Goal: Task Accomplishment & Management: Complete application form

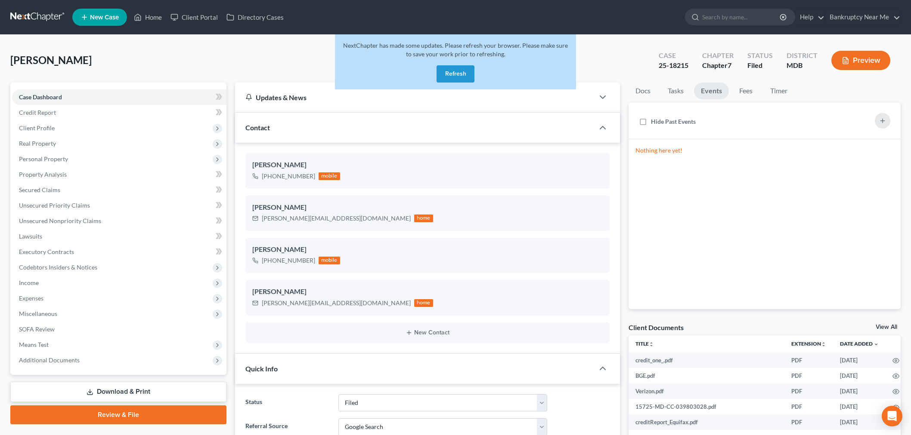
select select "6"
select select "4"
click at [59, 16] on link at bounding box center [37, 16] width 55 height 15
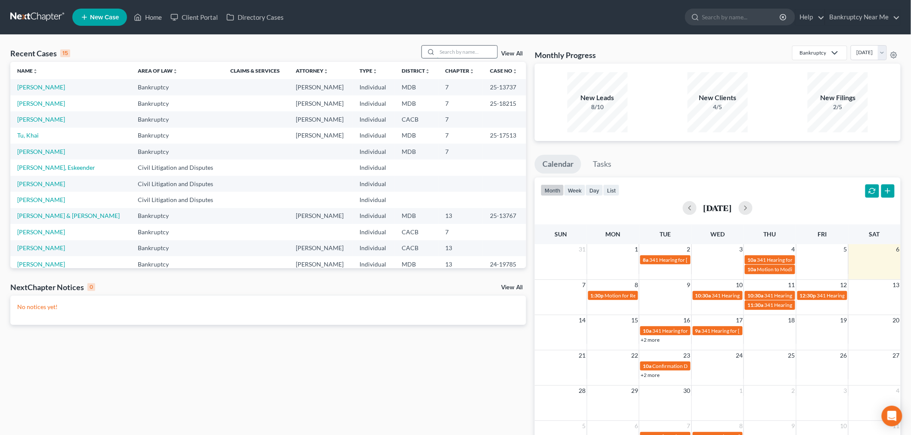
click at [448, 53] on input "search" at bounding box center [467, 52] width 60 height 12
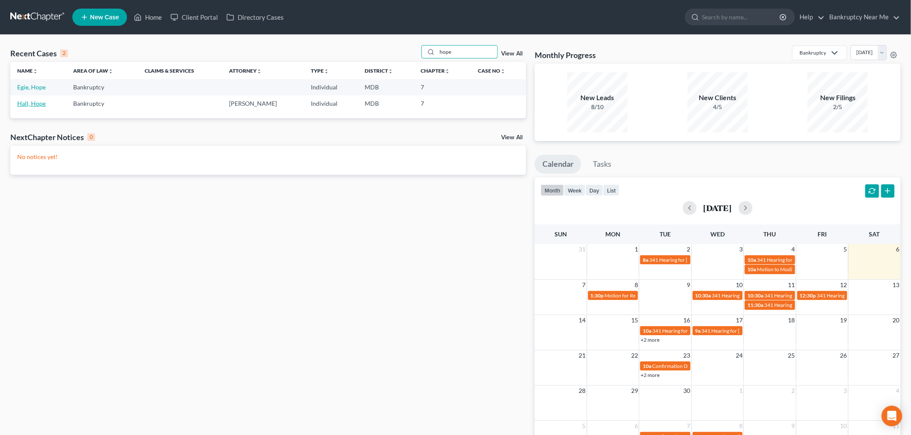
type input "hope"
click at [36, 104] on link "Hall, Hope" at bounding box center [31, 103] width 28 height 7
select select "6"
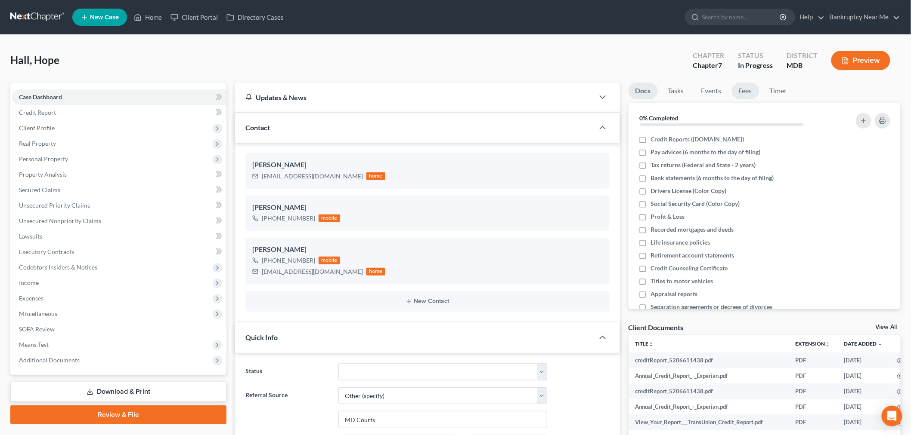
click at [735, 96] on link "Fees" at bounding box center [746, 91] width 28 height 17
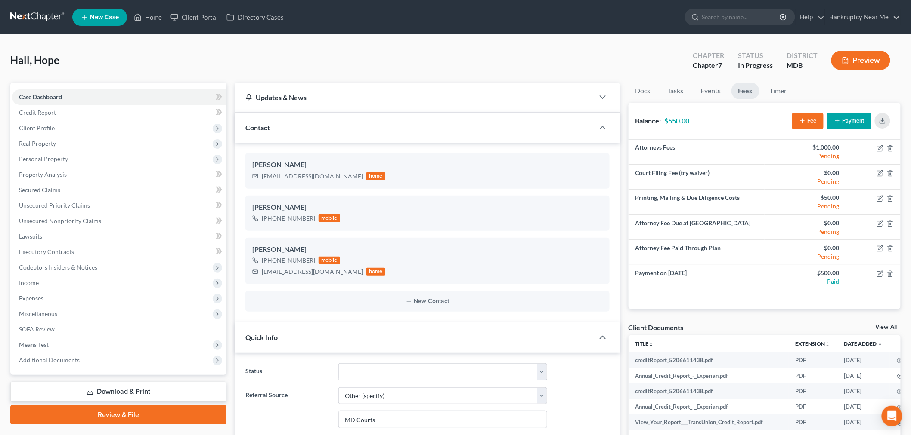
click at [849, 117] on button "Payment" at bounding box center [849, 121] width 44 height 16
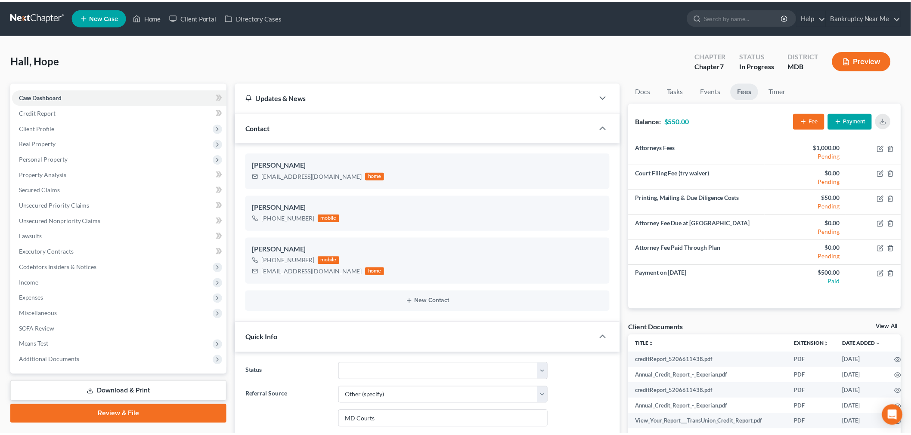
scroll to position [3469, 0]
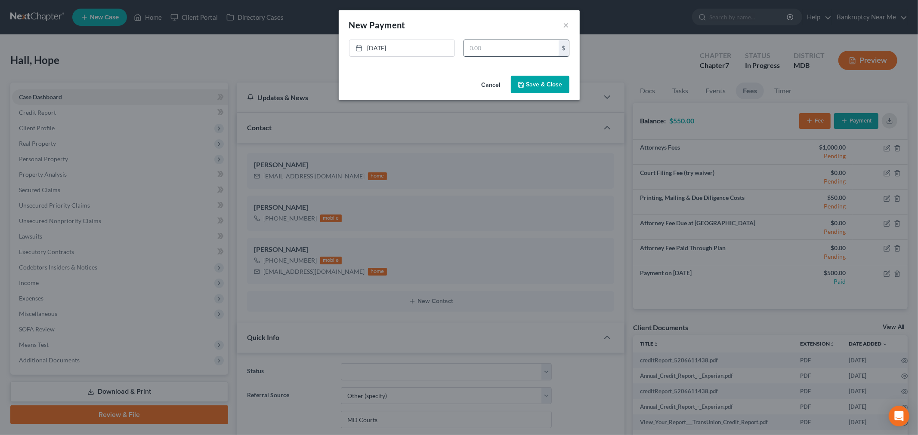
click at [533, 54] on input "text" at bounding box center [511, 48] width 95 height 16
type input "550"
click at [562, 88] on button "Save & Close" at bounding box center [540, 85] width 59 height 18
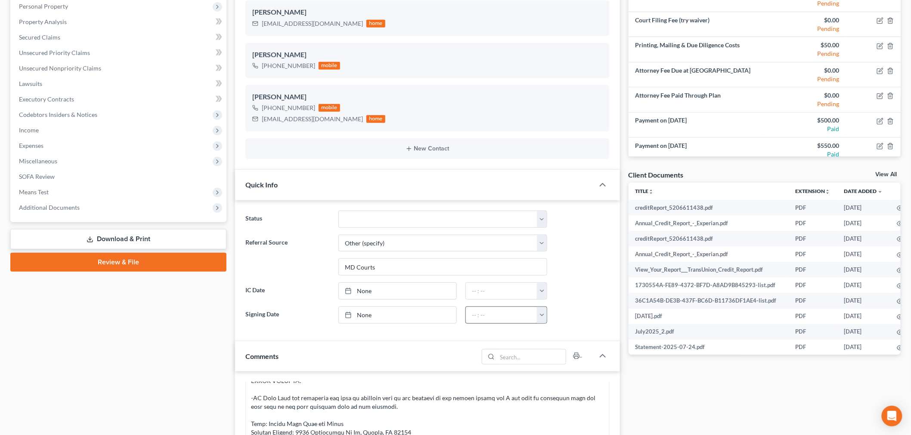
scroll to position [334, 0]
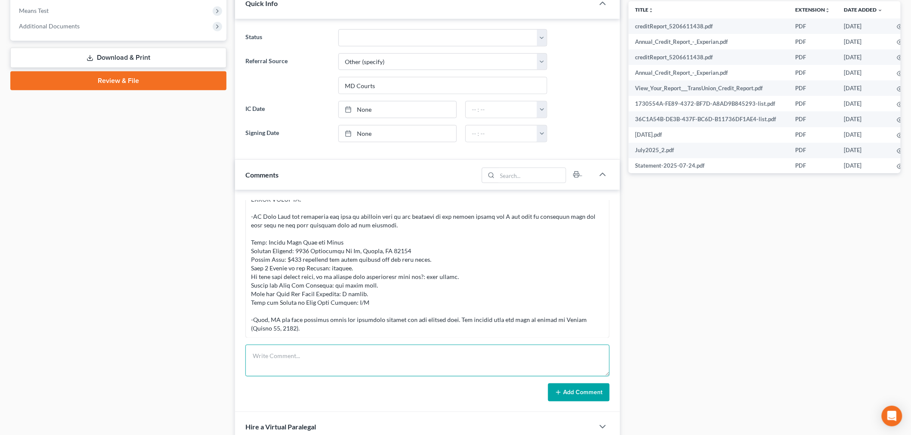
drag, startPoint x: 435, startPoint y: 357, endPoint x: 463, endPoint y: 364, distance: 27.9
click at [435, 357] on textarea at bounding box center [427, 361] width 364 height 32
paste textarea "From: Iris Kwon <iris@bankruptcynearme.org> Sent: Saturday, September 06, 2025 …"
type textarea "From: Iris Kwon <iris@bankruptcynearme.org> Sent: Saturday, September 06, 2025 …"
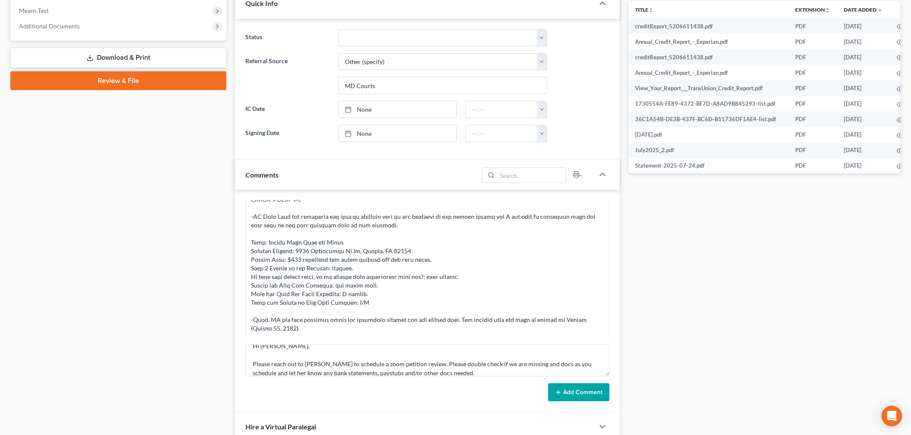
drag, startPoint x: 591, startPoint y: 390, endPoint x: 599, endPoint y: 383, distance: 10.4
click at [590, 389] on button "Add Comment" at bounding box center [579, 393] width 62 height 18
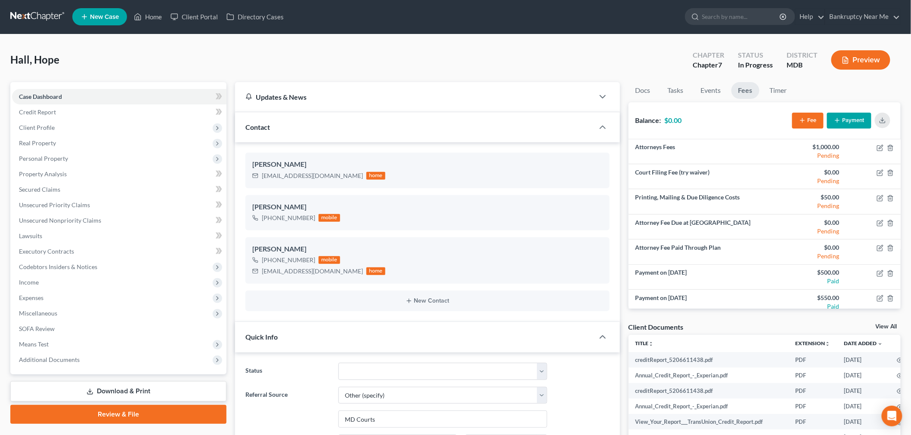
scroll to position [0, 0]
click at [19, 6] on nav "Home New Case Client Portal Directory Cases Bankruptcy Near Me iris@bankruptcyn…" at bounding box center [455, 17] width 911 height 34
click at [33, 17] on link at bounding box center [37, 16] width 55 height 15
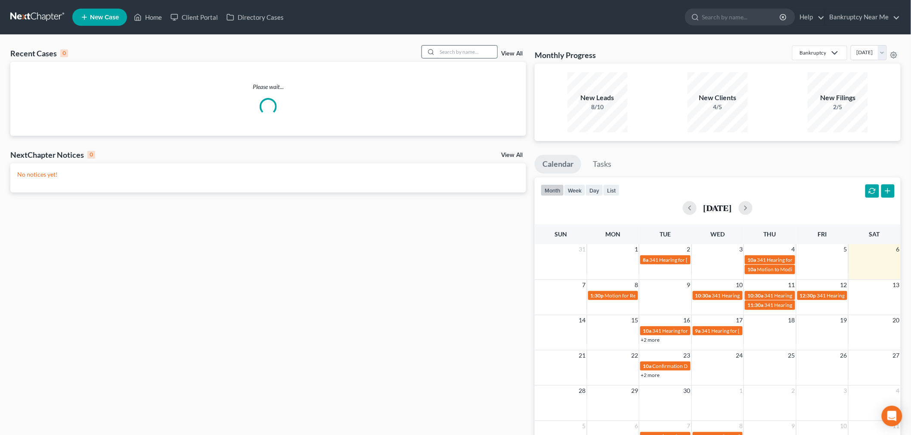
click at [468, 54] on input "search" at bounding box center [467, 52] width 60 height 12
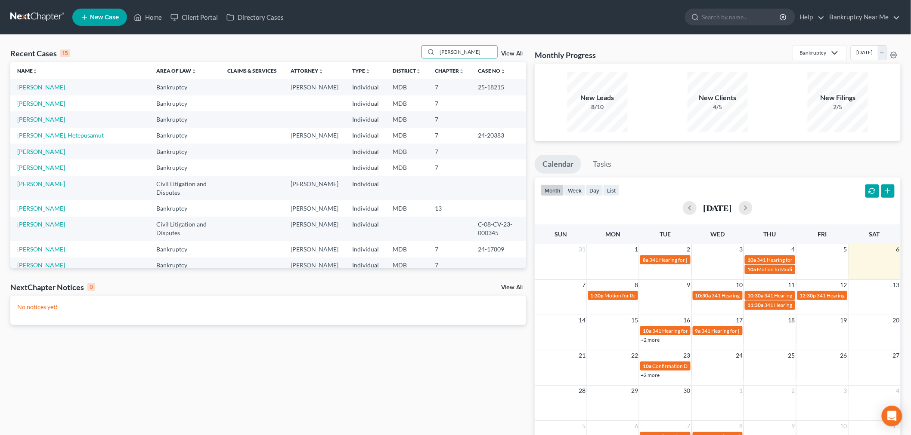
type input "johnson"
click at [52, 86] on link "[PERSON_NAME]" at bounding box center [41, 86] width 48 height 7
select select "4"
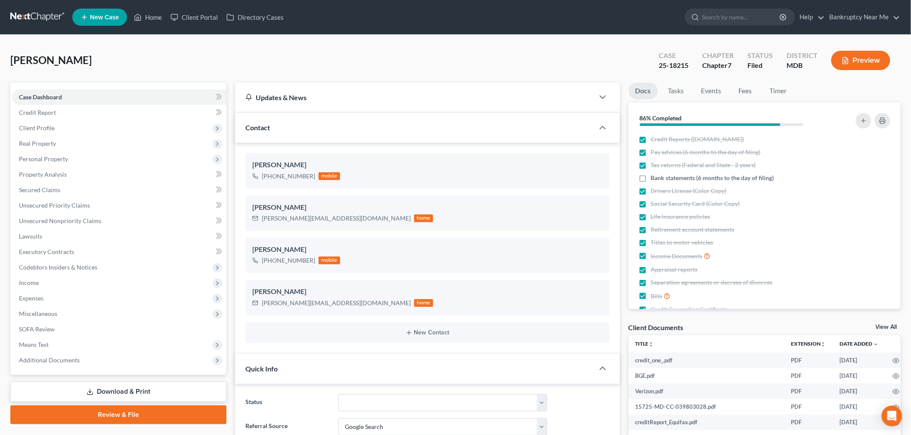
scroll to position [3634, 0]
drag, startPoint x: 87, startPoint y: 130, endPoint x: 128, endPoint y: 133, distance: 40.6
click at [88, 130] on span "Client Profile" at bounding box center [119, 127] width 214 height 15
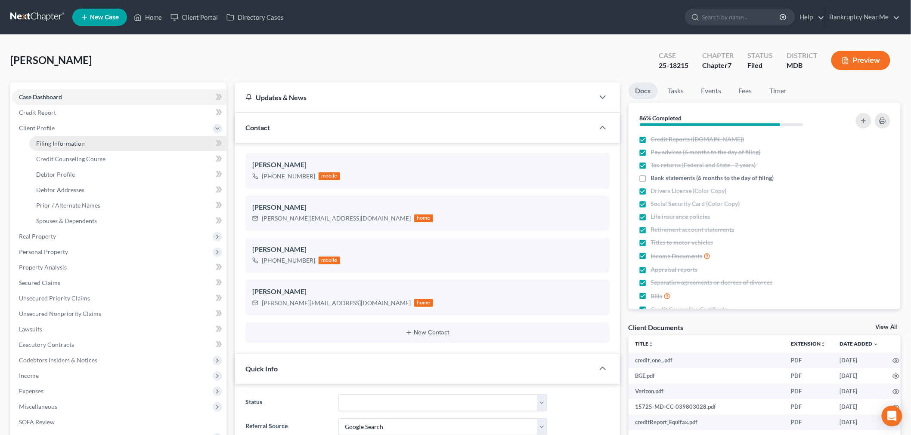
click at [151, 142] on link "Filing Information" at bounding box center [127, 143] width 197 height 15
select select "1"
select select "0"
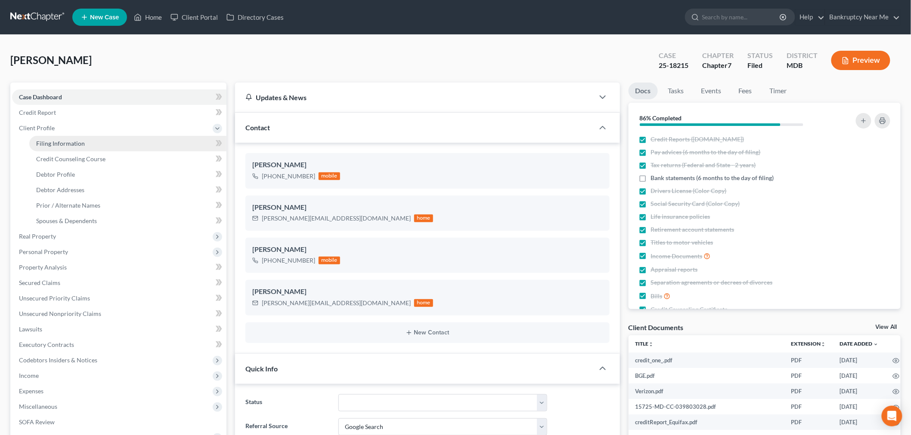
select select "21"
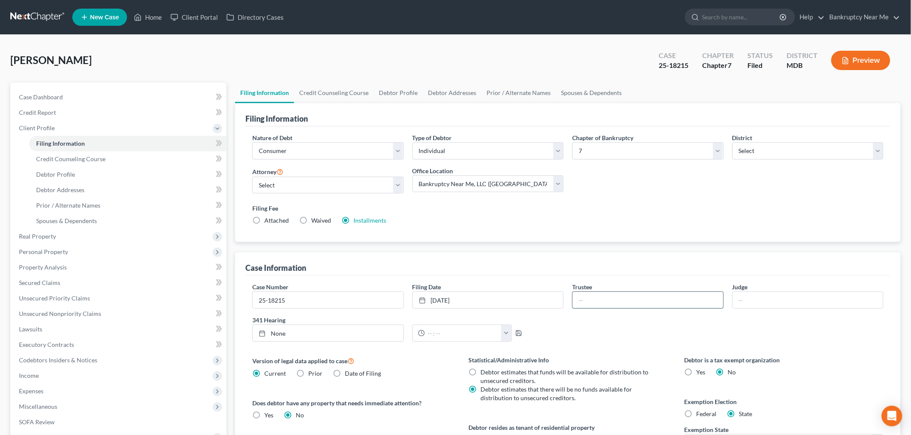
click at [624, 302] on input "text" at bounding box center [647, 300] width 151 height 16
type input "Marc Baer"
click at [313, 336] on link "None" at bounding box center [328, 333] width 151 height 16
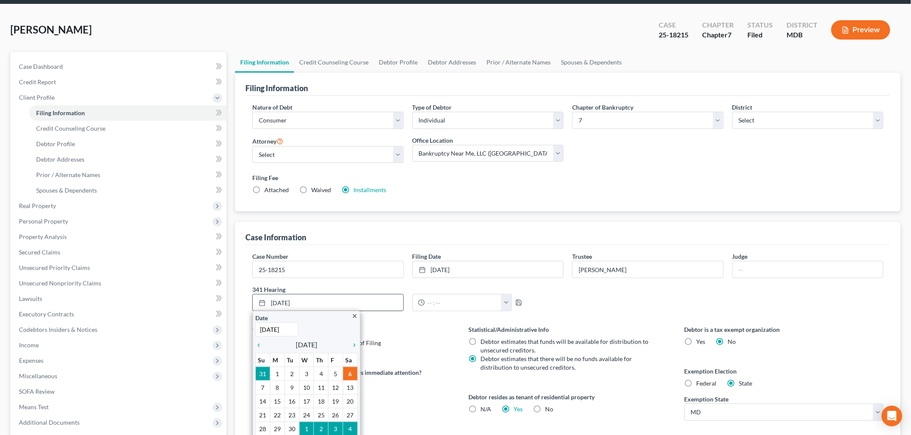
scroll to position [48, 0]
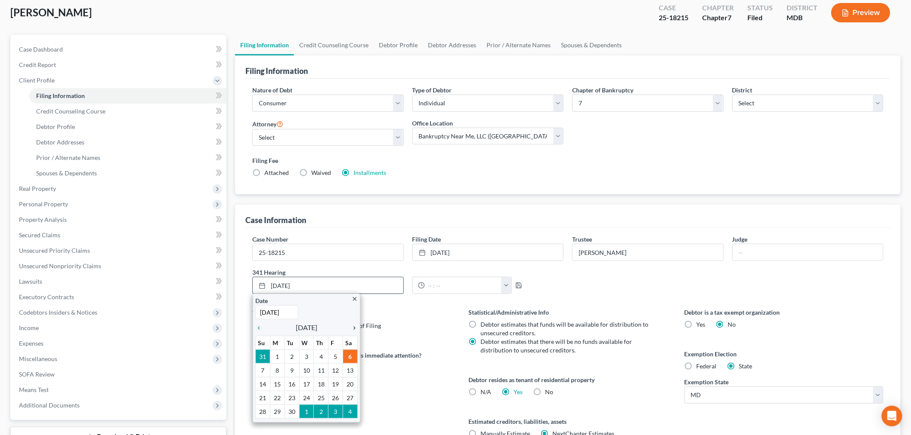
click at [355, 325] on icon "chevron_right" at bounding box center [351, 328] width 11 height 7
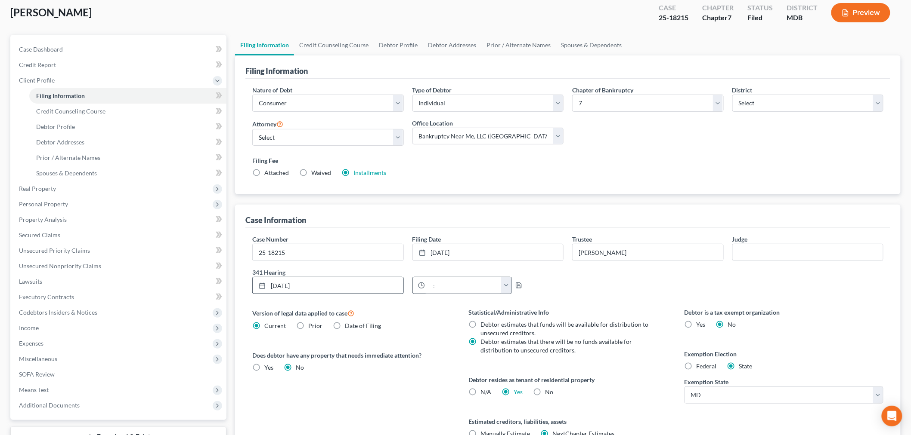
click at [424, 290] on div at bounding box center [419, 286] width 12 height 16
click at [426, 287] on input "text" at bounding box center [463, 286] width 77 height 16
type input "12:00 pm"
drag, startPoint x: 509, startPoint y: 287, endPoint x: 516, endPoint y: 287, distance: 6.0
click at [510, 287] on div "12:00 pm 12:00am 12:30am 1:00am 1:30am 2:00am 2:30am 3:00am 3:30am 4:00am 4:30a…" at bounding box center [488, 285] width 160 height 17
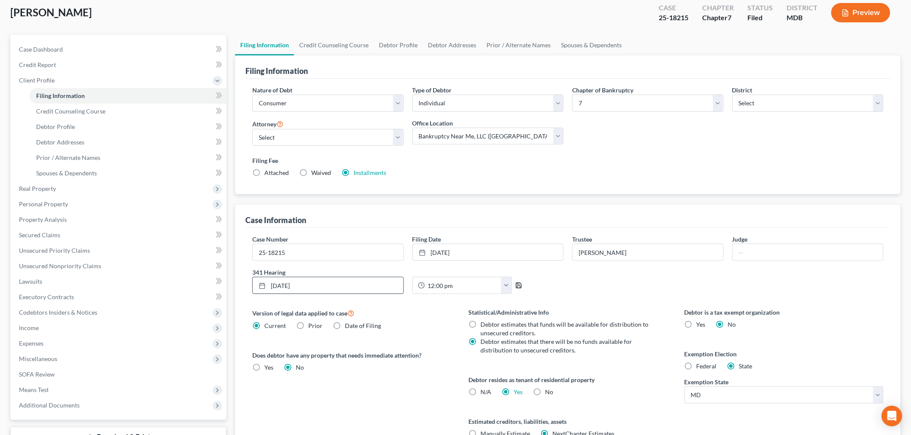
click at [516, 287] on icon "button" at bounding box center [518, 285] width 7 height 7
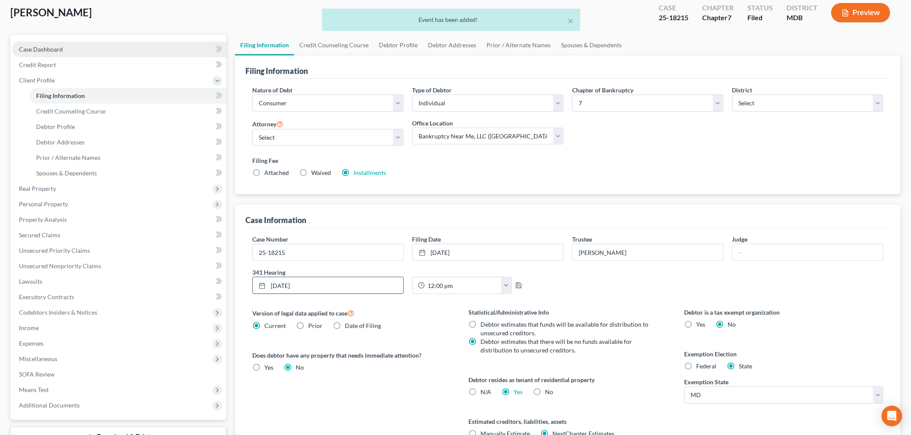
click at [98, 55] on link "Case Dashboard" at bounding box center [119, 49] width 214 height 15
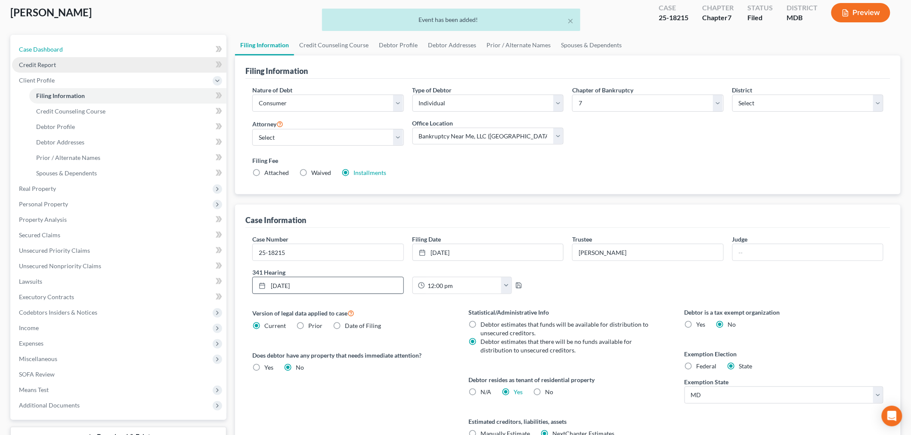
select select "4"
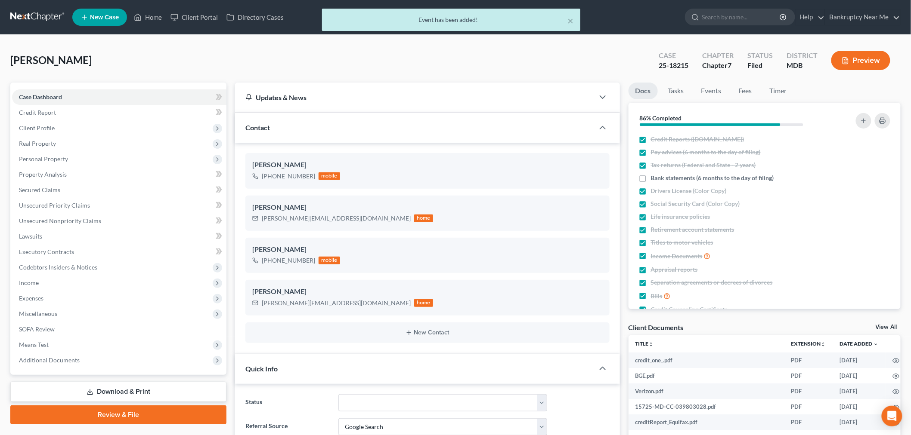
scroll to position [3634, 0]
click at [709, 93] on link "Events" at bounding box center [711, 91] width 34 height 17
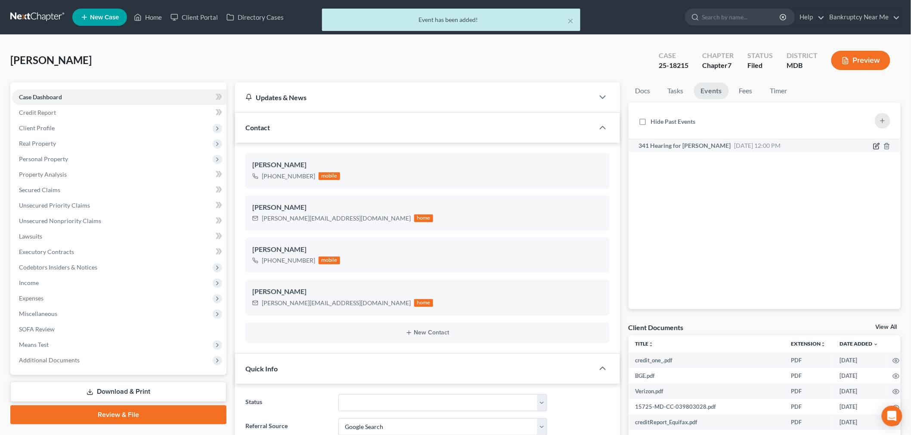
click at [877, 144] on icon "button" at bounding box center [877, 145] width 4 height 4
select select "Days"
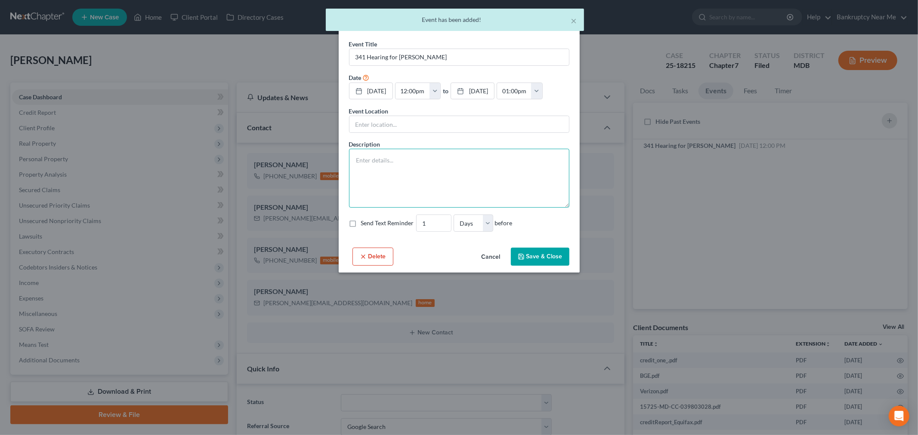
click at [476, 186] on textarea at bounding box center [459, 178] width 220 height 59
paste textarea "Notice of Chapter 7 Bankruptcy Case, Meeting of Creditors & Notice of Appointme…"
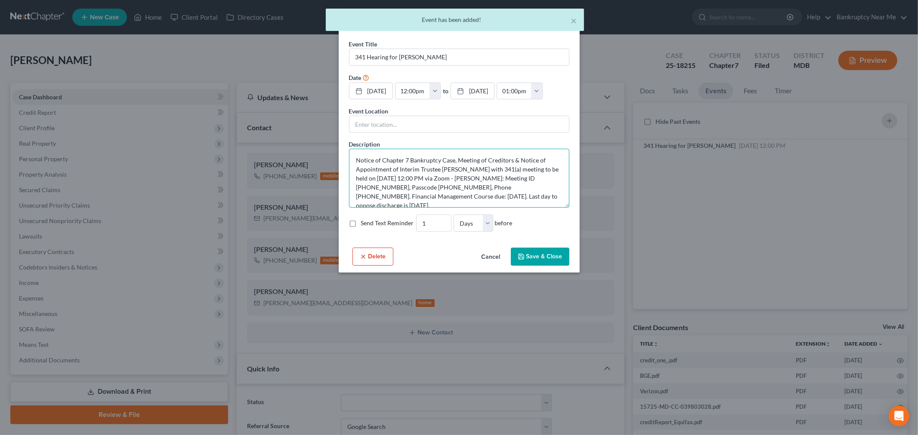
type textarea "Notice of Chapter 7 Bankruptcy Case, Meeting of Creditors & Notice of Appointme…"
click at [553, 266] on button "Save & Close" at bounding box center [540, 257] width 59 height 18
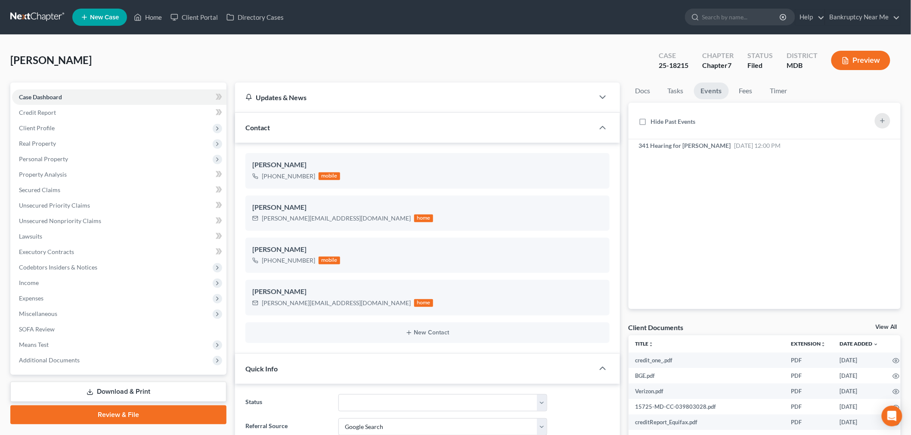
click at [38, 14] on link at bounding box center [37, 16] width 55 height 15
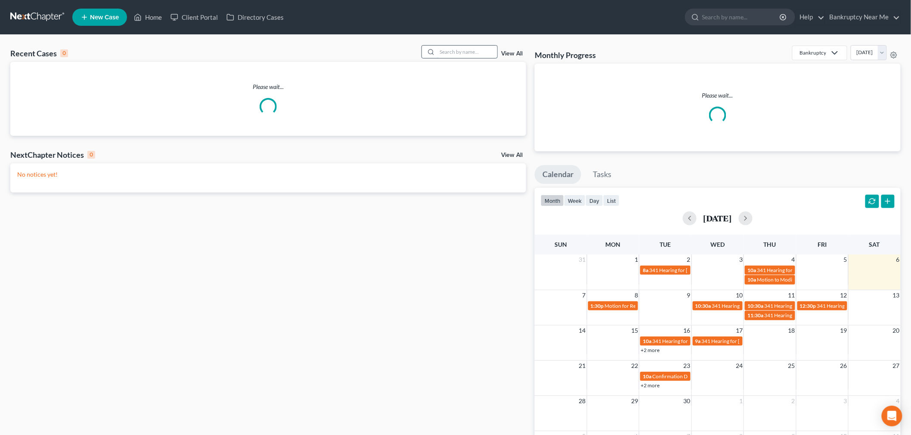
click at [465, 53] on input "search" at bounding box center [467, 52] width 60 height 12
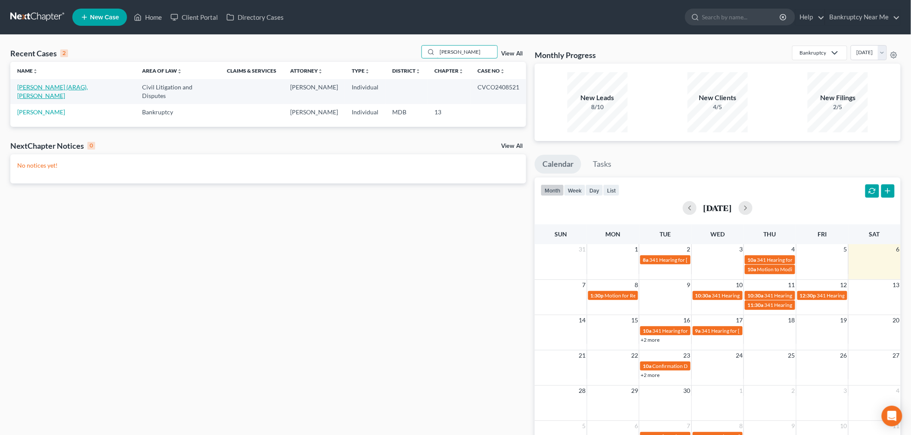
type input "[PERSON_NAME]"
click at [57, 86] on link "[PERSON_NAME] (ARAG), [PERSON_NAME]" at bounding box center [52, 91] width 71 height 16
select select "0"
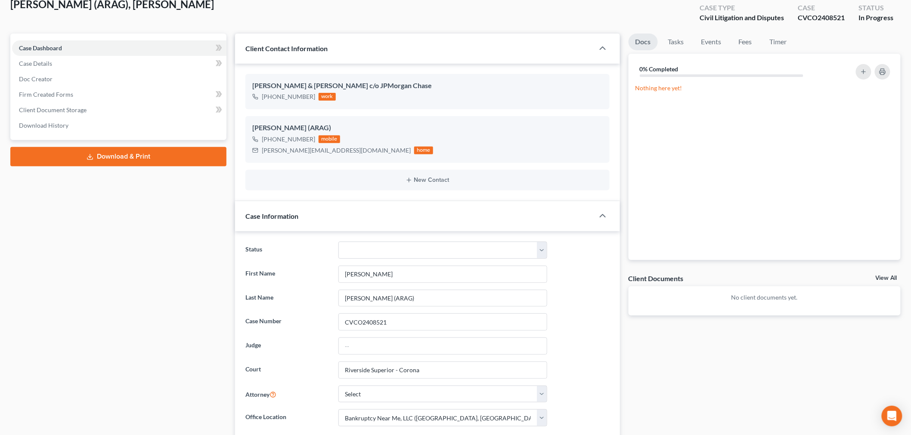
scroll to position [287, 0]
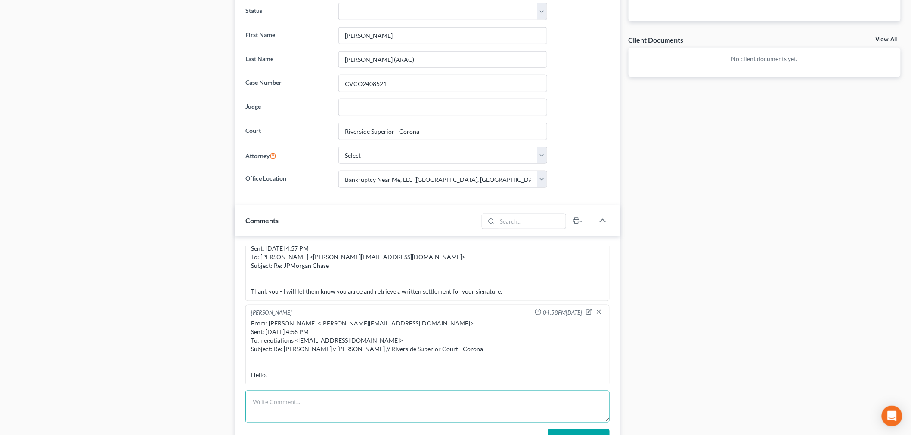
drag, startPoint x: 465, startPoint y: 407, endPoint x: 471, endPoint y: 407, distance: 6.5
click at [465, 407] on textarea at bounding box center [427, 407] width 364 height 32
paste textarea "________________________________________ From: Leslie Murphy <leslieann_murphy@…"
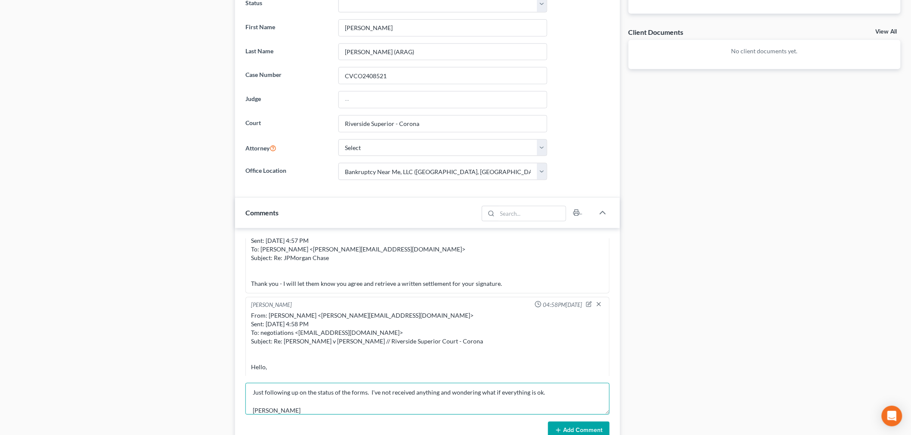
scroll to position [382, 0]
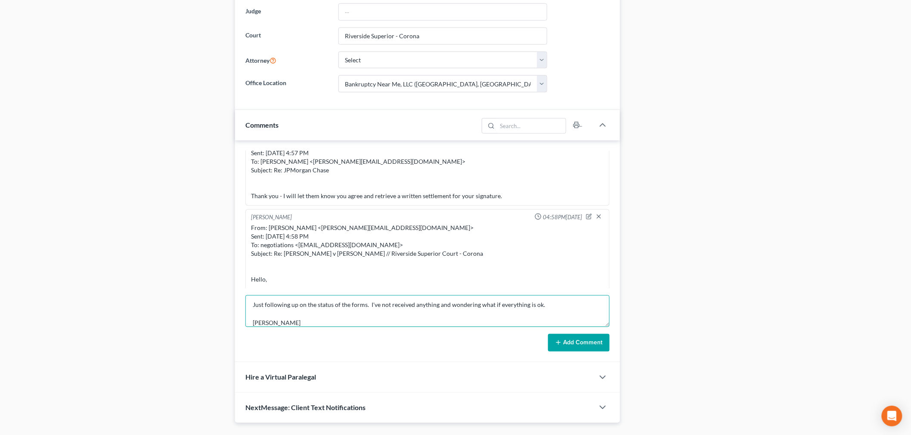
type textarea "________________________________________ From: Leslie Murphy <leslieann_murphy@…"
click at [599, 347] on button "Add Comment" at bounding box center [579, 343] width 62 height 18
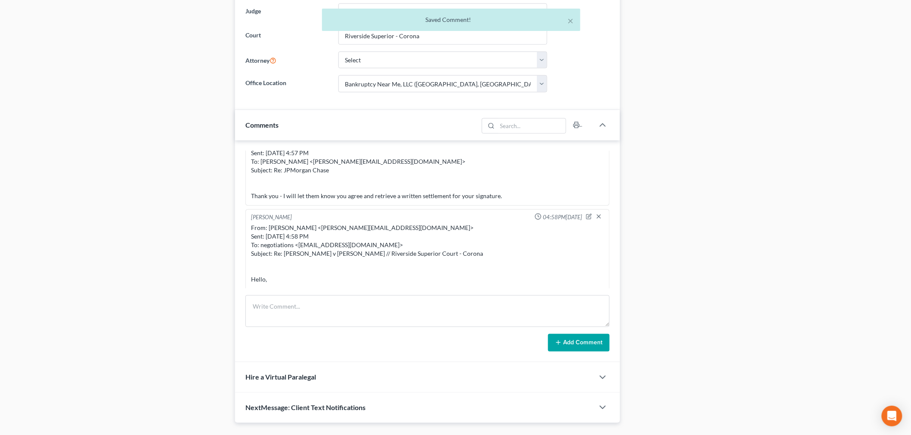
scroll to position [3825, 0]
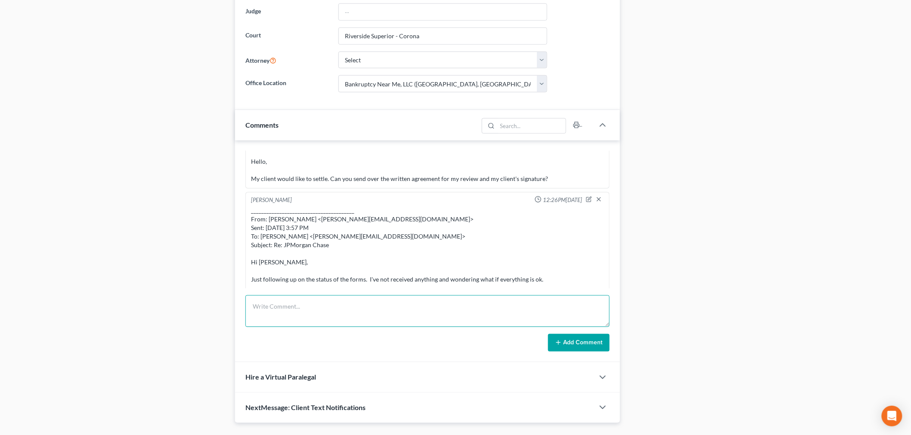
click at [412, 326] on textarea at bounding box center [427, 312] width 364 height 32
paste textarea "________________________________________ From: Iris Kwon <iris@bankruptcynearme…"
type textarea "________________________________________ From: Iris Kwon <iris@bankruptcynearme…"
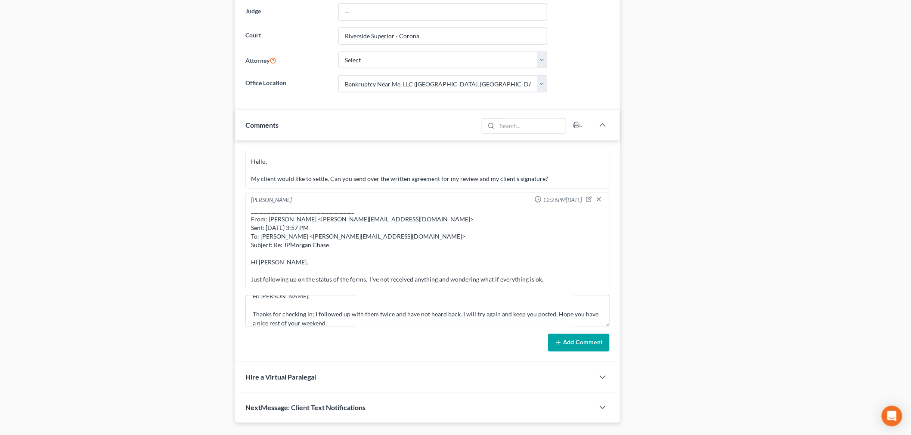
click at [575, 345] on button "Add Comment" at bounding box center [579, 343] width 62 height 18
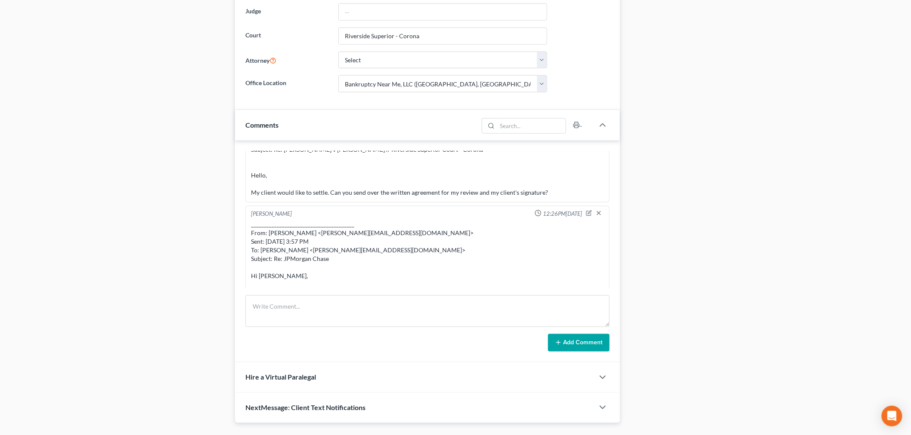
scroll to position [3751, 0]
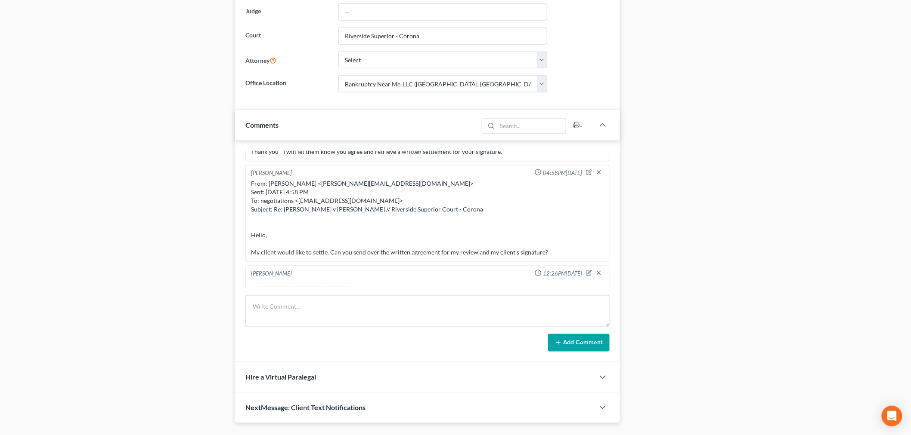
click at [376, 185] on div "From: Iris Kwon <iris@bankruptcynearme.org> Sent: Saturday, August 16, 2025 4:5…" at bounding box center [427, 217] width 353 height 77
drag, startPoint x: 374, startPoint y: 182, endPoint x: 297, endPoint y: 186, distance: 77.6
click at [297, 186] on div "From: Iris Kwon <iris@bankruptcynearme.org> Sent: Saturday, August 16, 2025 4:5…" at bounding box center [427, 217] width 353 height 77
copy div "negotiations@suttelllaw.com"
drag, startPoint x: 532, startPoint y: 311, endPoint x: 540, endPoint y: 314, distance: 8.5
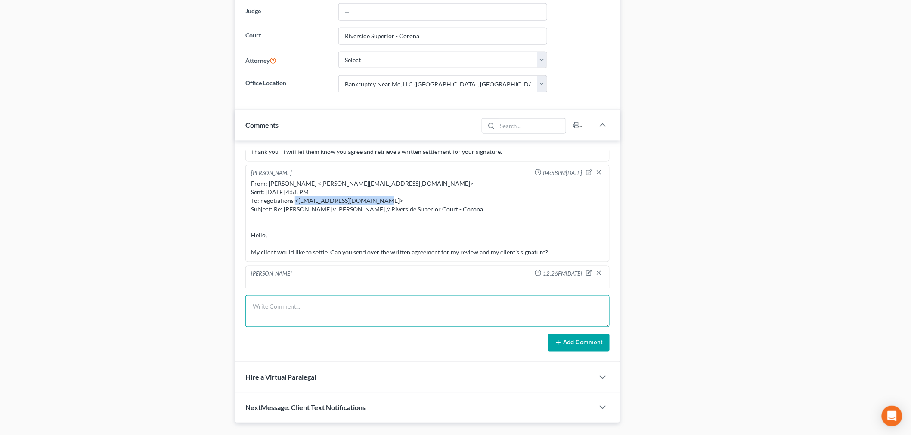
click at [532, 311] on textarea at bounding box center [427, 312] width 364 height 32
paste textarea "From: Iris Kwon <iris@bankruptcynearme.org> Sent: Saturday, September 06, 2025 …"
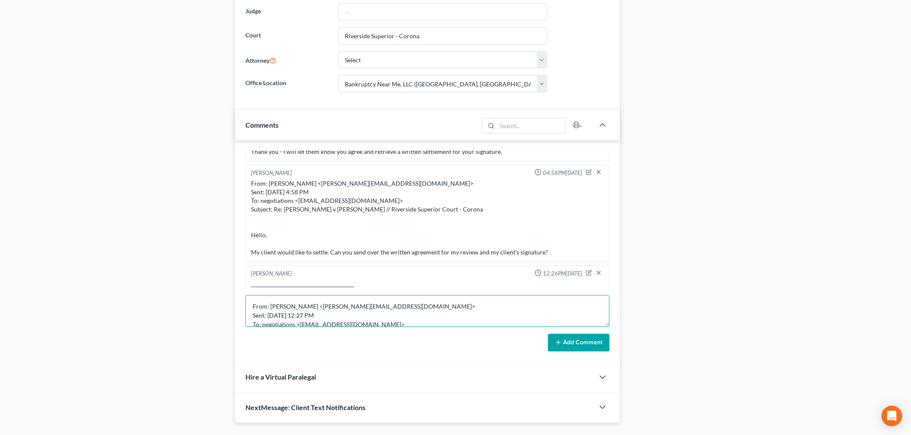
scroll to position [56, 0]
type textarea "From: Iris Kwon <iris@bankruptcynearme.org> Sent: Saturday, September 06, 2025 …"
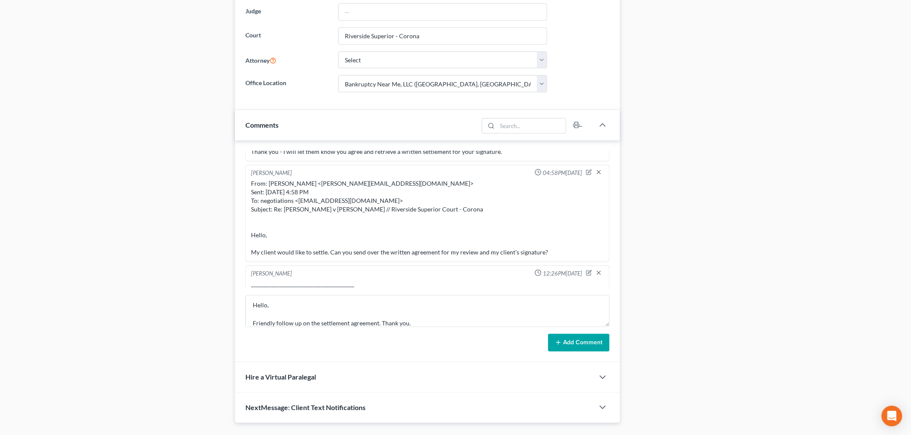
drag, startPoint x: 581, startPoint y: 341, endPoint x: 610, endPoint y: 321, distance: 35.3
click at [581, 340] on button "Add Comment" at bounding box center [579, 343] width 62 height 18
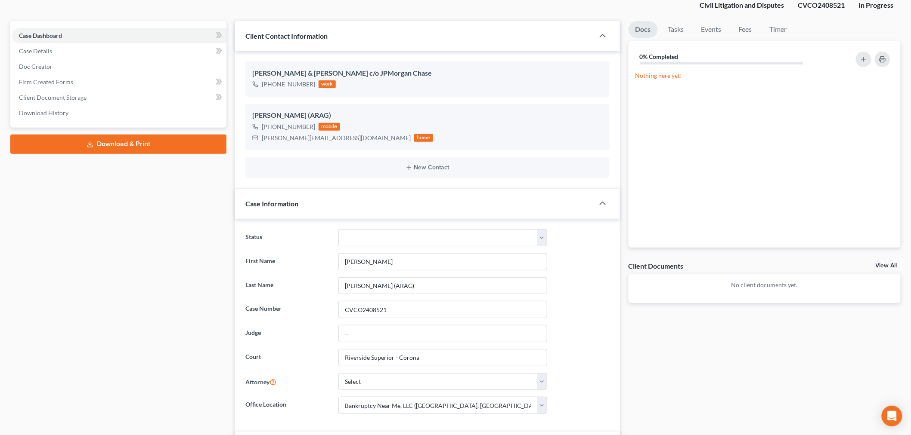
scroll to position [0, 0]
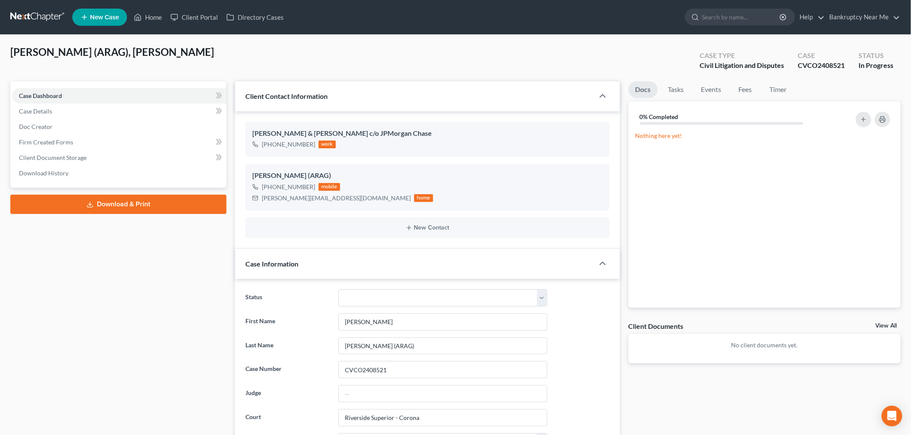
drag, startPoint x: 59, startPoint y: 14, endPoint x: 68, endPoint y: 13, distance: 9.5
click at [59, 14] on link at bounding box center [37, 16] width 55 height 15
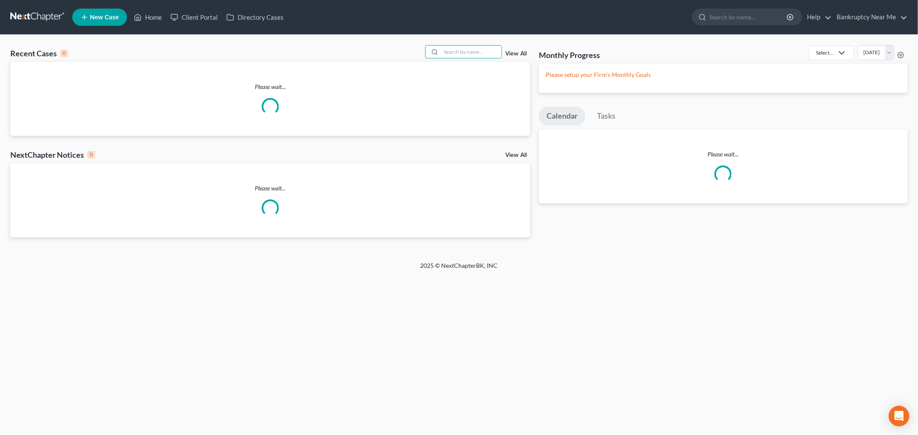
click at [455, 50] on input "search" at bounding box center [471, 52] width 60 height 12
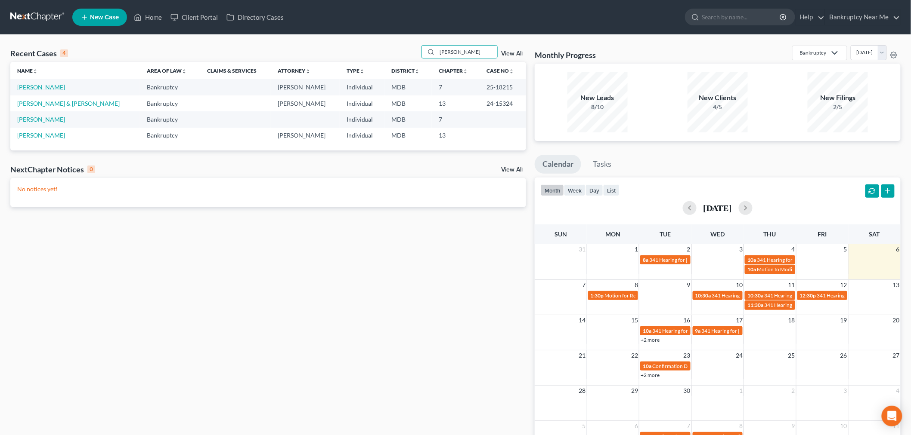
type input "[PERSON_NAME]"
click at [49, 87] on link "[PERSON_NAME]" at bounding box center [41, 86] width 48 height 7
select select "4"
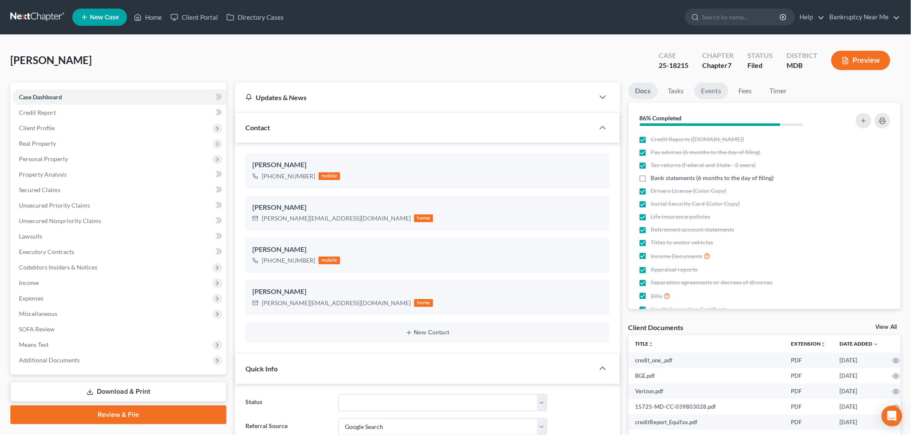
click at [695, 89] on link "Events" at bounding box center [711, 91] width 34 height 17
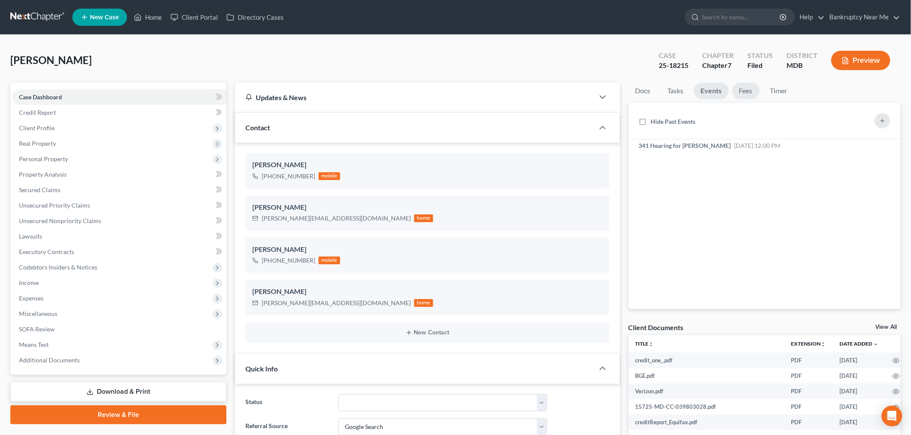
scroll to position [3634, 0]
click at [784, 145] on div "341 Hearing for [PERSON_NAME] [DATE] 12:00 PM" at bounding box center [711, 146] width 145 height 9
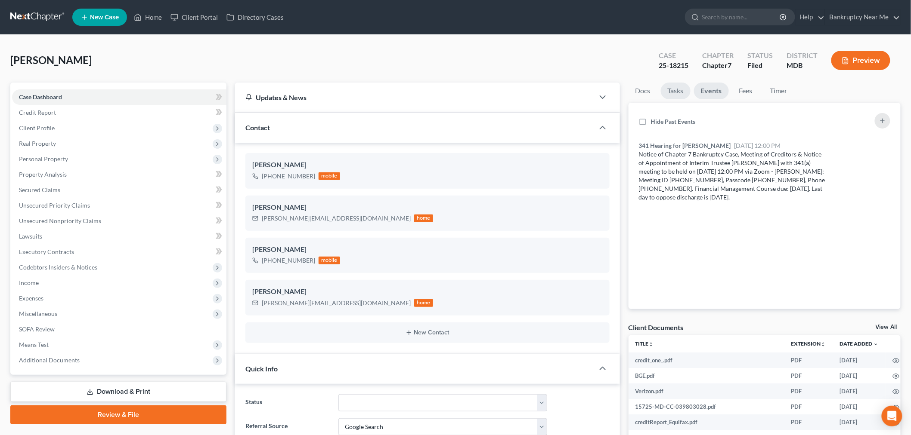
click at [670, 90] on link "Tasks" at bounding box center [676, 91] width 30 height 17
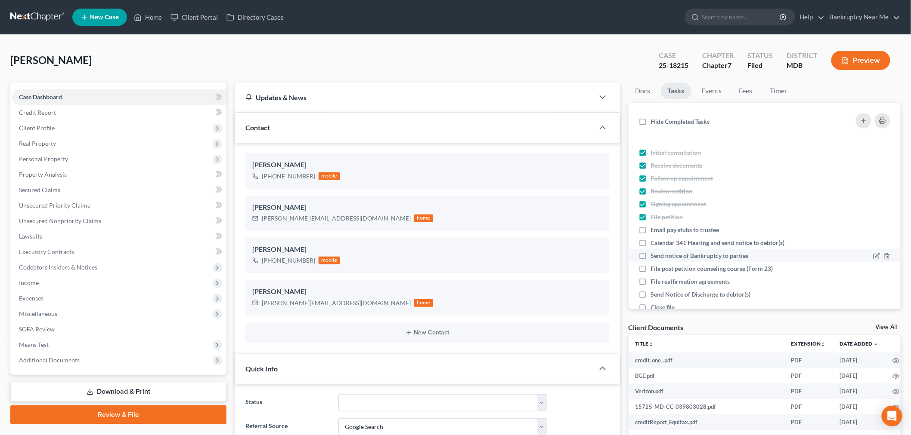
click at [738, 254] on span "Send notice of Bankruptcy to parties" at bounding box center [700, 255] width 98 height 7
click at [660, 254] on input "Send notice of Bankruptcy to parties" at bounding box center [657, 255] width 6 height 6
checkbox input "true"
click at [883, 280] on icon "button" at bounding box center [886, 282] width 7 height 7
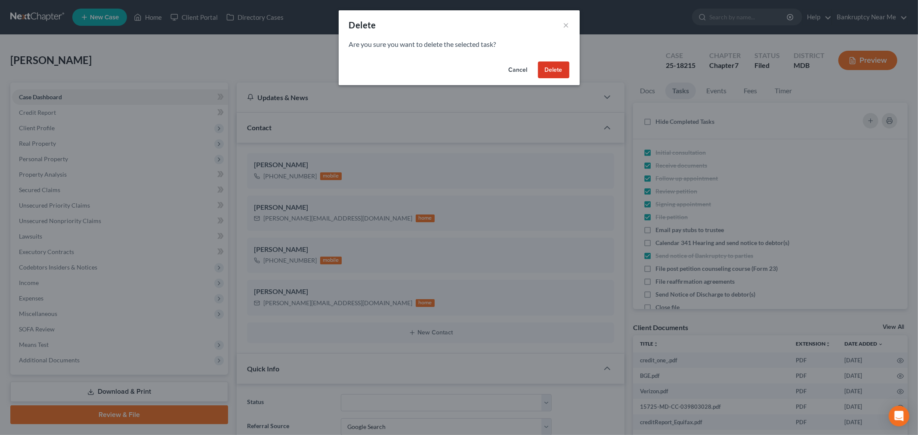
click at [570, 74] on div "Cancel Delete" at bounding box center [459, 72] width 241 height 28
click at [565, 71] on button "Delete" at bounding box center [553, 70] width 31 height 17
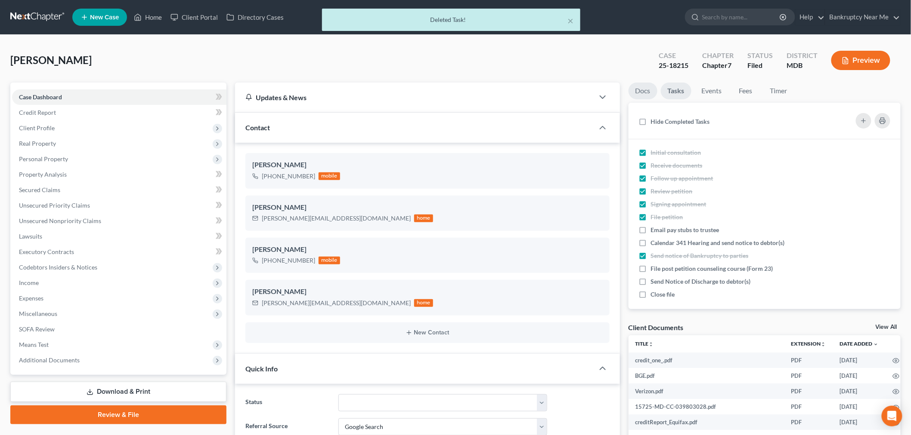
click at [644, 91] on link "Docs" at bounding box center [642, 91] width 29 height 17
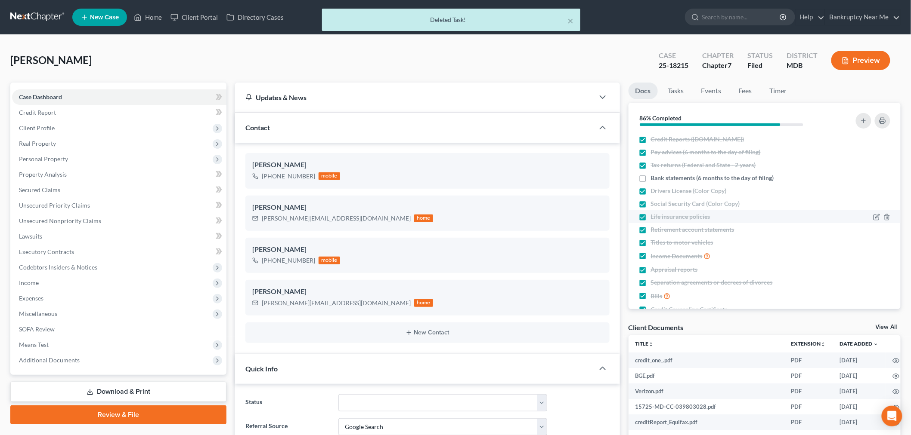
scroll to position [33, 0]
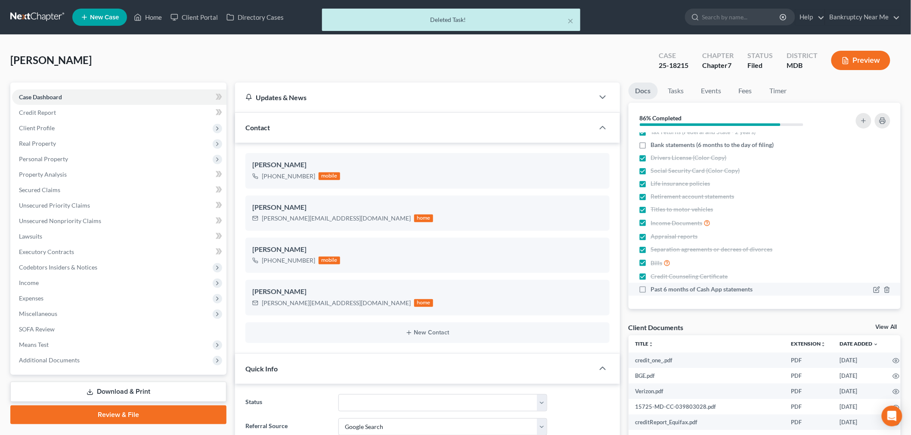
drag, startPoint x: 737, startPoint y: 289, endPoint x: 737, endPoint y: 282, distance: 6.9
click at [736, 289] on span "Past 6 months of Cash App statements" at bounding box center [702, 289] width 102 height 9
click at [660, 289] on input "Past 6 months of Cash App statements" at bounding box center [657, 288] width 6 height 6
checkbox input "true"
click at [741, 143] on span "Bank statements (6 months to the day of filing)" at bounding box center [712, 145] width 123 height 9
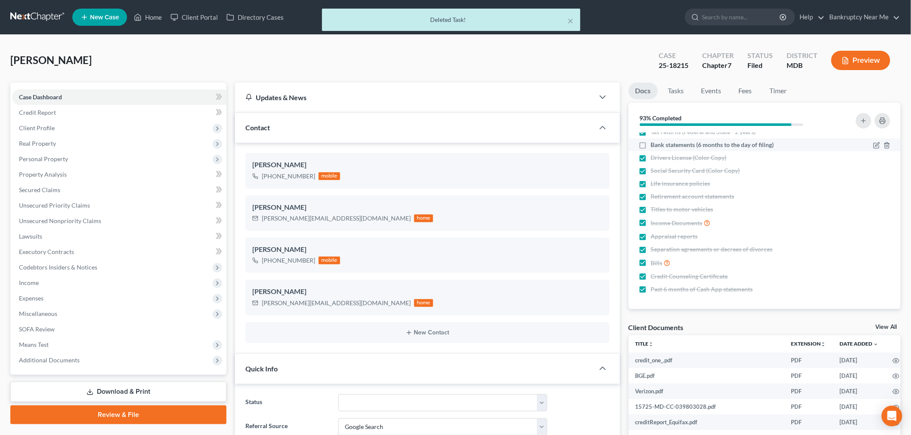
click at [660, 143] on input "Bank statements (6 months to the day of filing)" at bounding box center [657, 144] width 6 height 6
checkbox input "true"
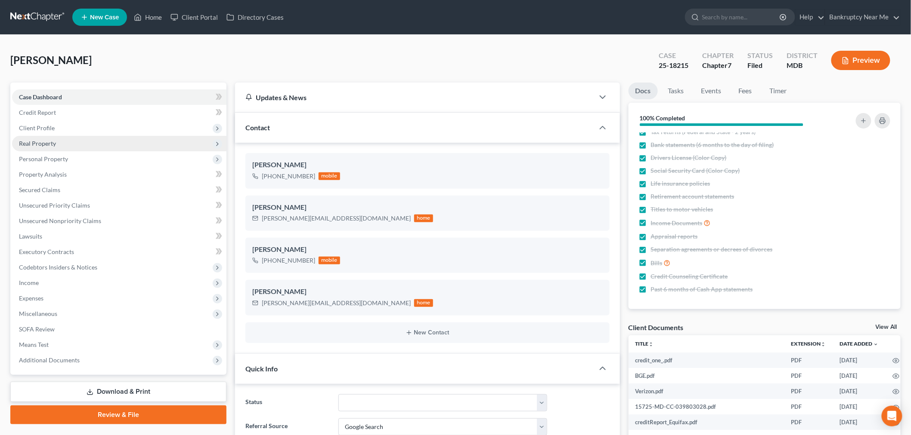
click at [57, 144] on span "Real Property" at bounding box center [119, 143] width 214 height 15
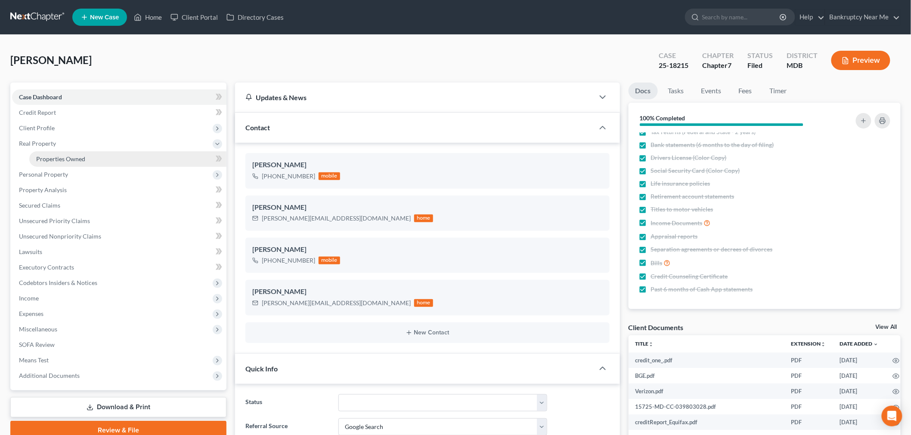
click at [83, 158] on span "Properties Owned" at bounding box center [60, 158] width 49 height 7
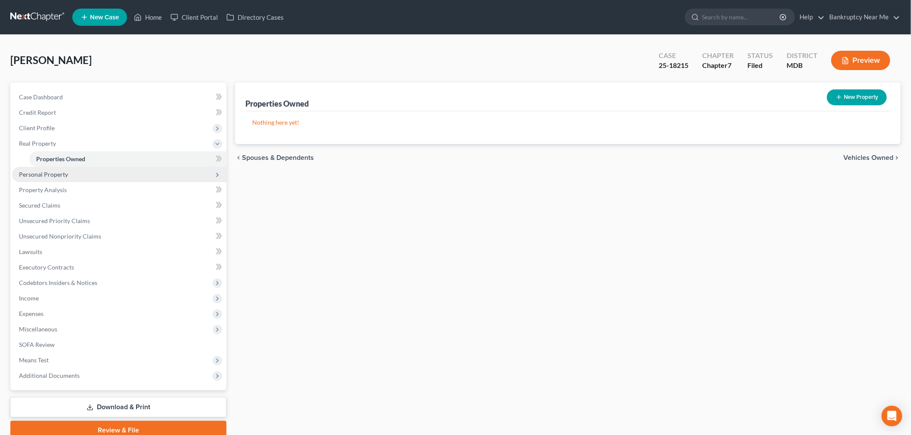
click at [86, 176] on span "Personal Property" at bounding box center [119, 174] width 214 height 15
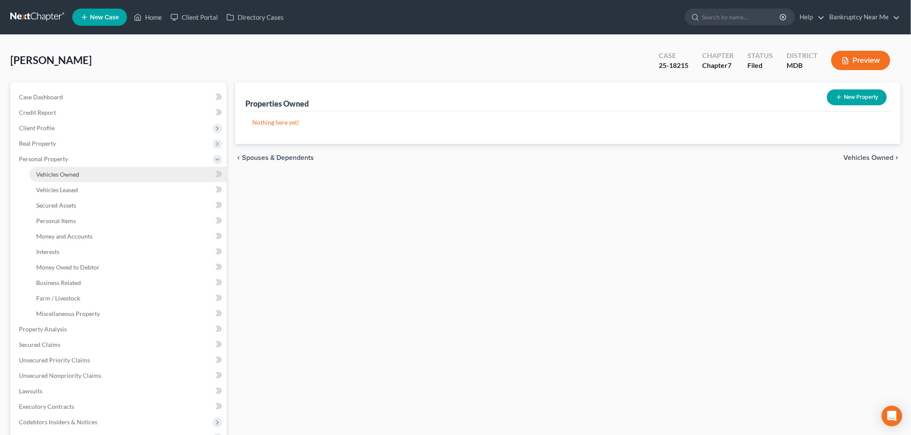
click at [87, 181] on link "Vehicles Owned" at bounding box center [127, 174] width 197 height 15
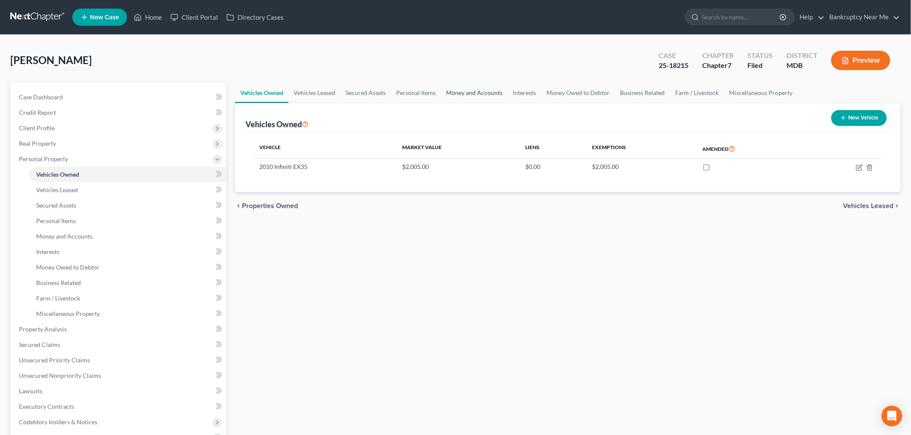
click at [489, 93] on link "Money and Accounts" at bounding box center [474, 93] width 67 height 21
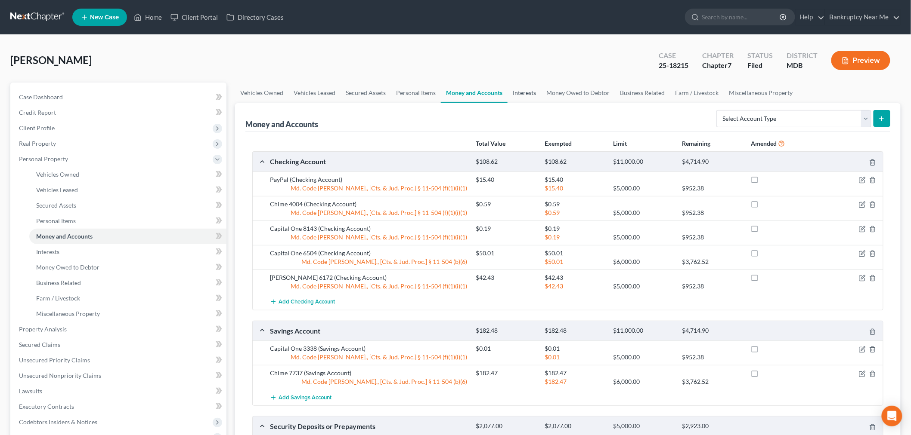
click at [516, 93] on link "Interests" at bounding box center [524, 93] width 34 height 21
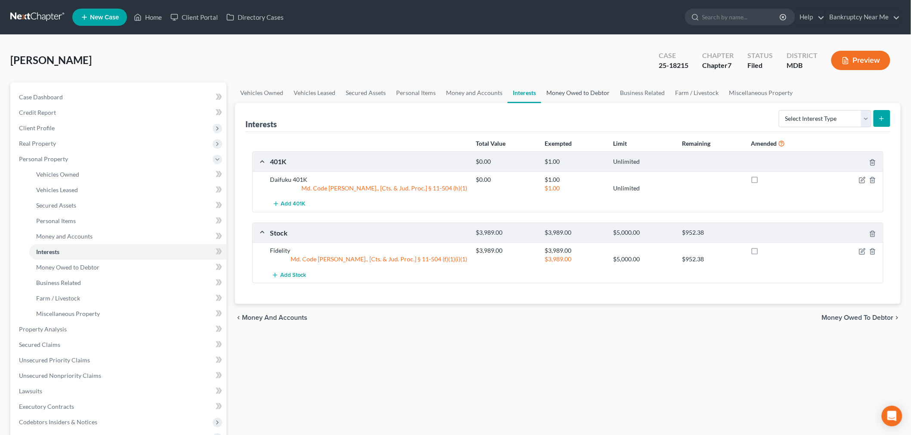
click at [559, 89] on link "Money Owed to Debtor" at bounding box center [578, 93] width 74 height 21
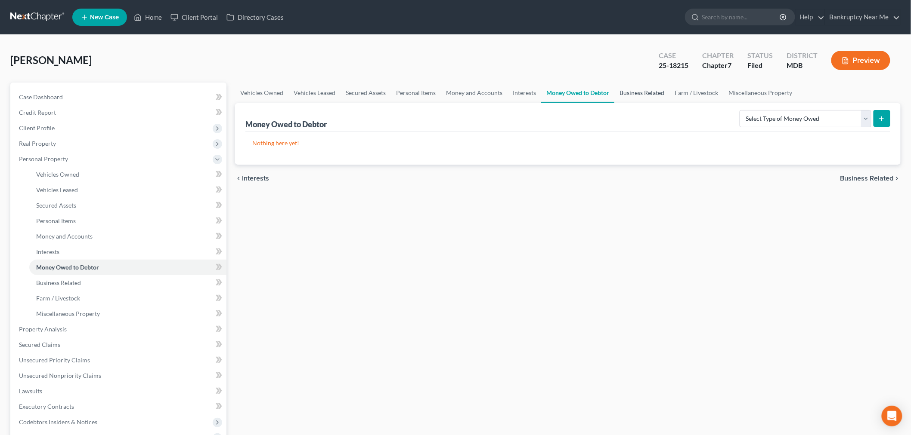
click at [623, 93] on link "Business Related" at bounding box center [641, 93] width 55 height 21
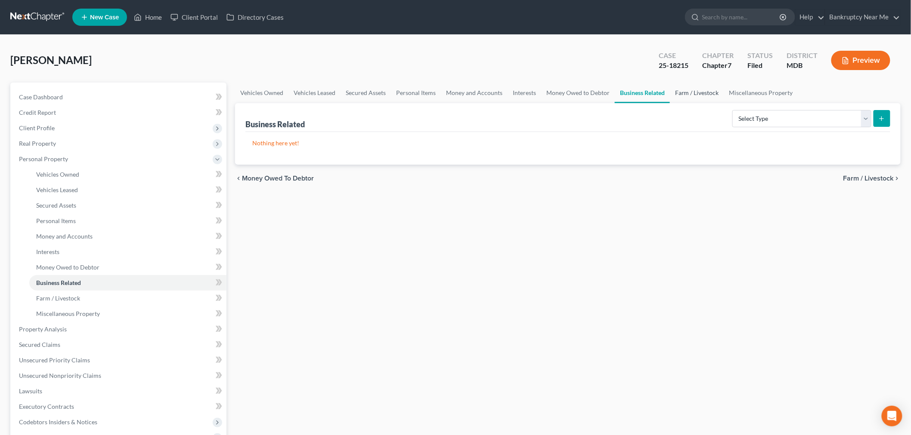
click at [681, 91] on link "Farm / Livestock" at bounding box center [697, 93] width 54 height 21
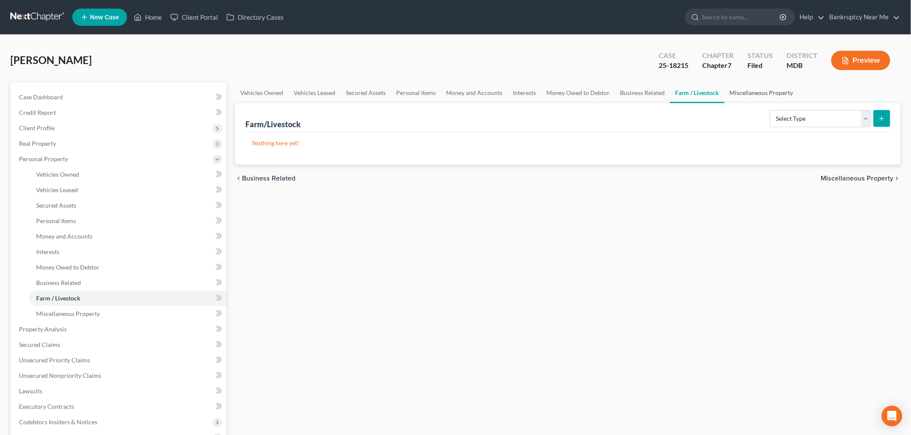
click at [757, 90] on link "Miscellaneous Property" at bounding box center [761, 93] width 74 height 21
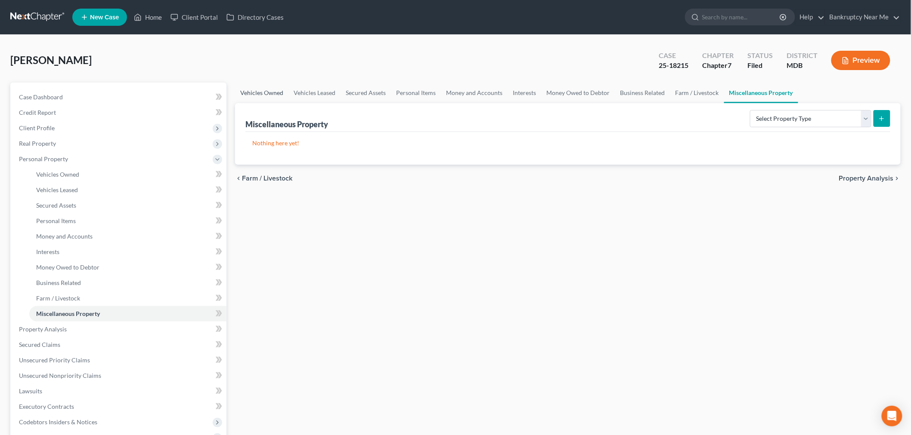
drag, startPoint x: 252, startPoint y: 98, endPoint x: 262, endPoint y: 96, distance: 10.0
click at [252, 98] on link "Vehicles Owned" at bounding box center [261, 93] width 53 height 21
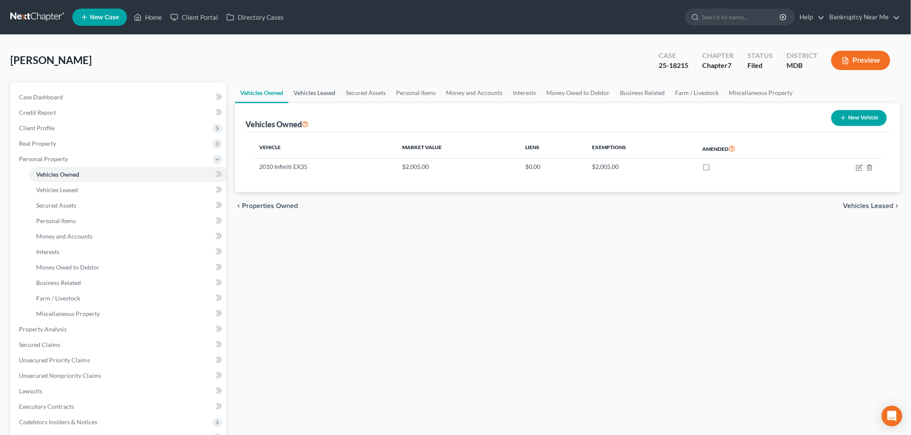
click at [328, 95] on link "Vehicles Leased" at bounding box center [314, 93] width 52 height 21
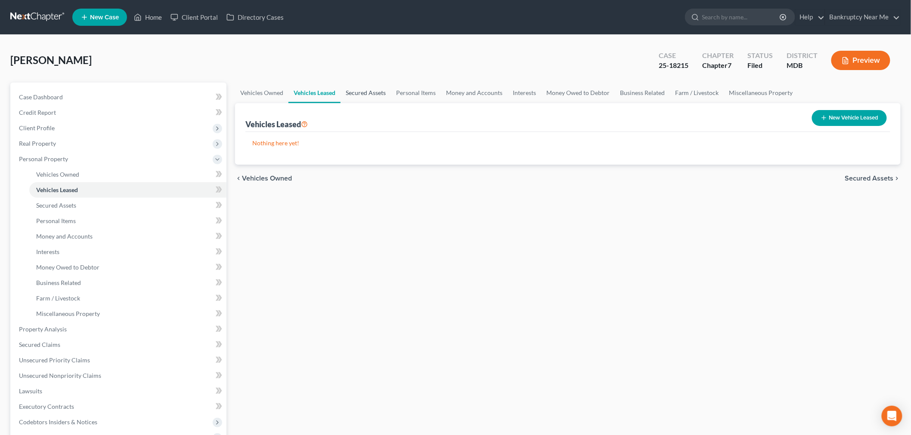
click at [361, 93] on link "Secured Assets" at bounding box center [365, 93] width 50 height 21
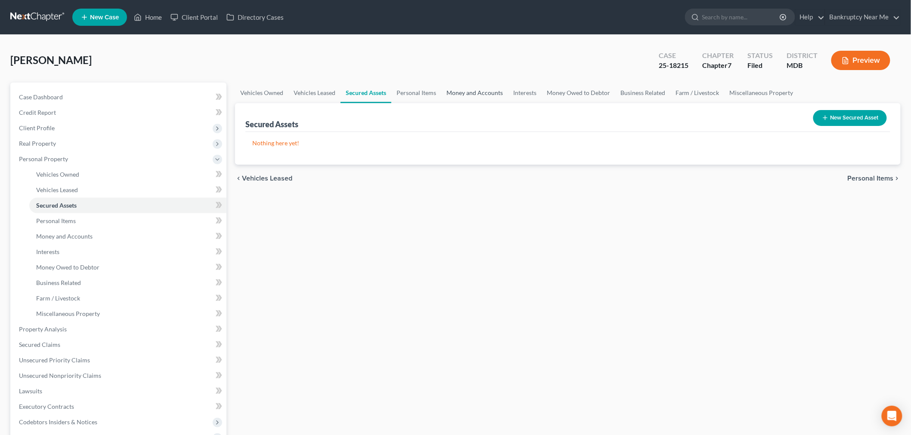
click at [445, 91] on link "Money and Accounts" at bounding box center [474, 93] width 67 height 21
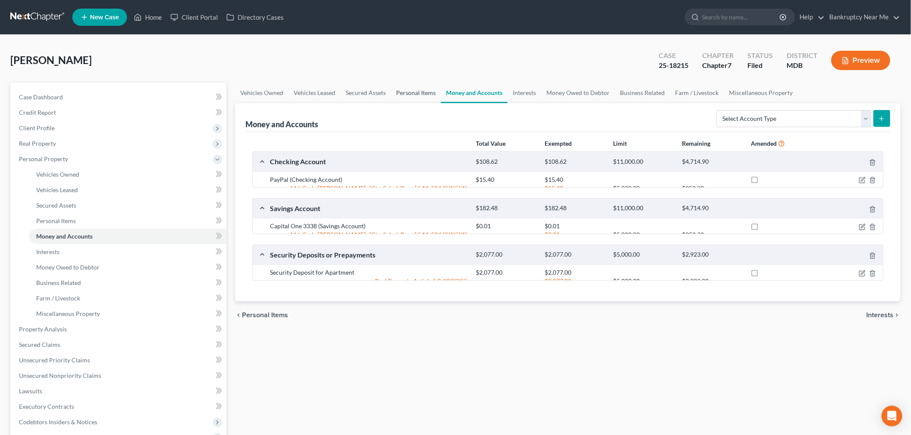
click at [415, 95] on link "Personal Items" at bounding box center [416, 93] width 50 height 21
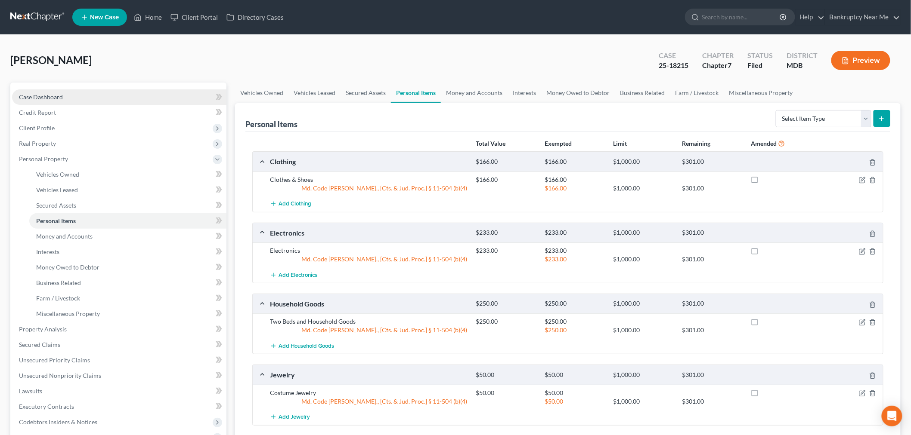
click at [90, 94] on link "Case Dashboard" at bounding box center [119, 97] width 214 height 15
select select "4"
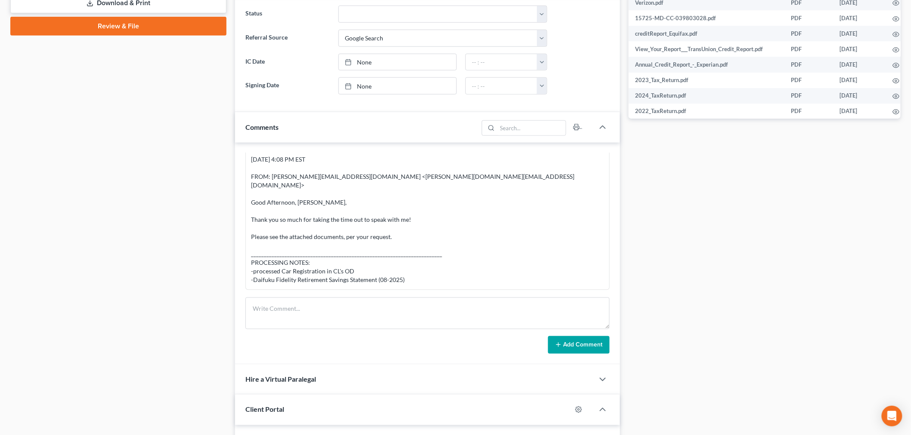
scroll to position [430, 0]
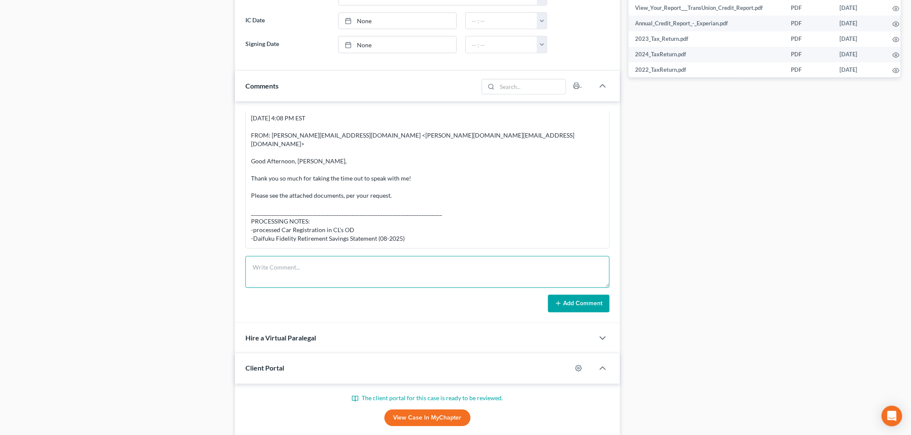
drag, startPoint x: 531, startPoint y: 272, endPoint x: 540, endPoint y: 277, distance: 10.6
click at [530, 272] on textarea at bounding box center [427, 272] width 364 height 32
paste textarea "From: [PERSON_NAME] <[PERSON_NAME][EMAIL_ADDRESS][DOMAIN_NAME]> Sent: [DATE] 12…"
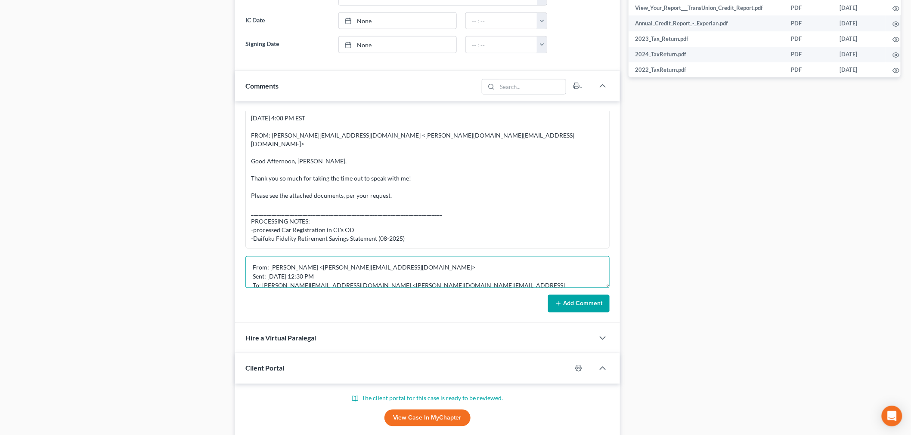
scroll to position [46, 0]
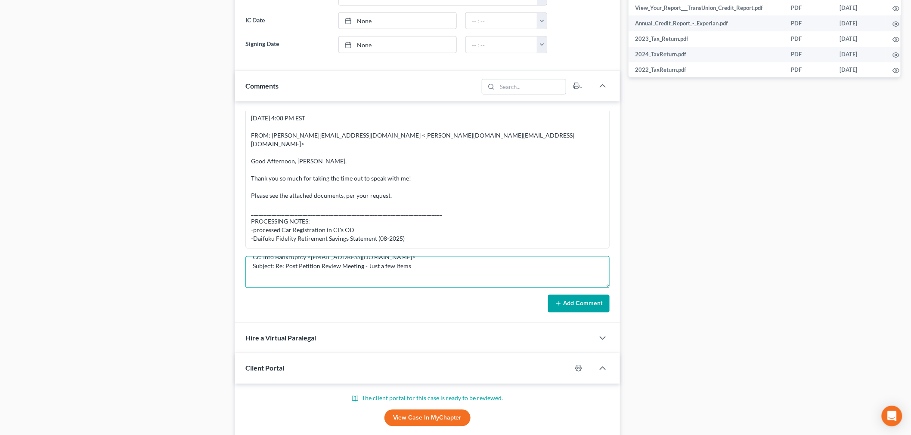
type textarea "From: [PERSON_NAME] <[PERSON_NAME][EMAIL_ADDRESS][DOMAIN_NAME]> Sent: [DATE] 12…"
click at [587, 311] on button "Add Comment" at bounding box center [579, 304] width 62 height 18
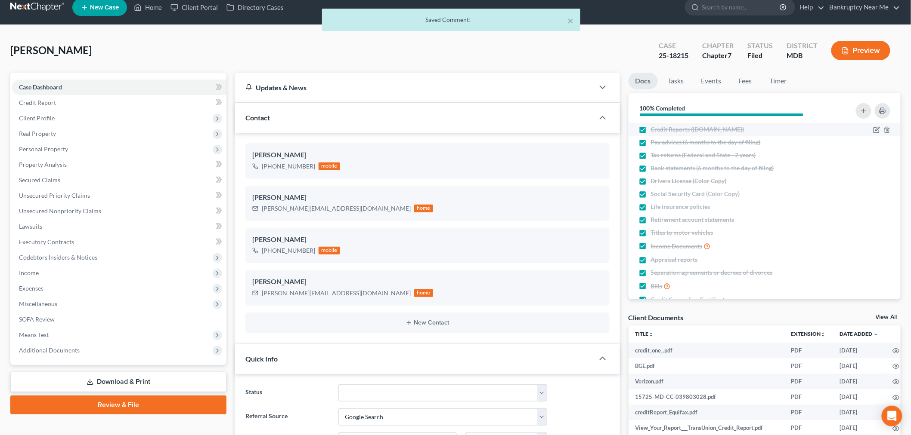
scroll to position [0, 0]
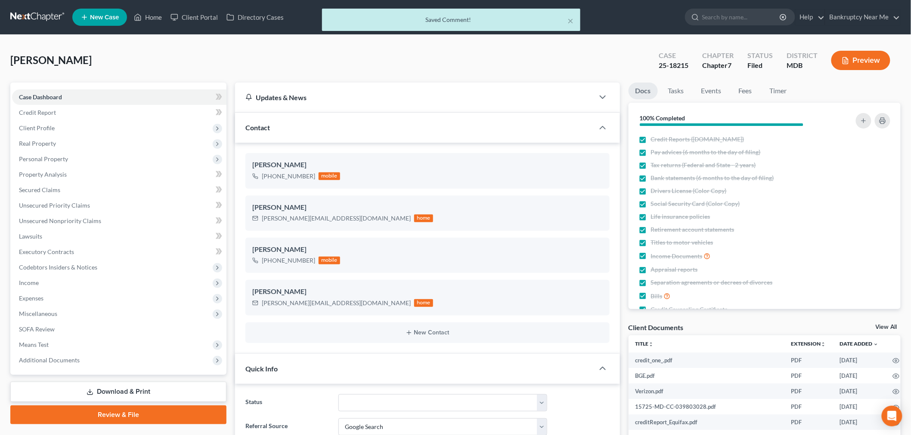
click at [854, 119] on div at bounding box center [850, 121] width 86 height 23
click at [863, 117] on icon "button" at bounding box center [863, 120] width 7 height 7
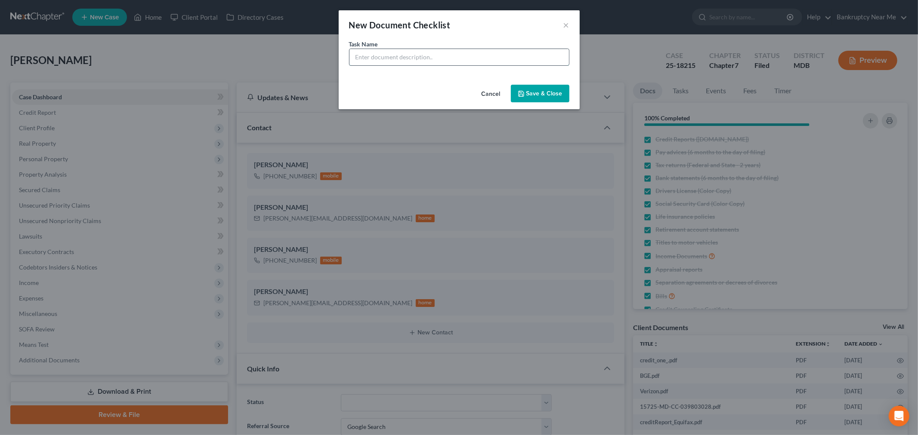
click at [426, 57] on input "text" at bounding box center [458, 57] width 219 height 16
type input "Fidelity Statement (stocks)"
drag, startPoint x: 521, startPoint y: 87, endPoint x: 534, endPoint y: 81, distance: 14.2
click at [521, 87] on button "Save & Close" at bounding box center [540, 94] width 59 height 18
